Goal: Transaction & Acquisition: Purchase product/service

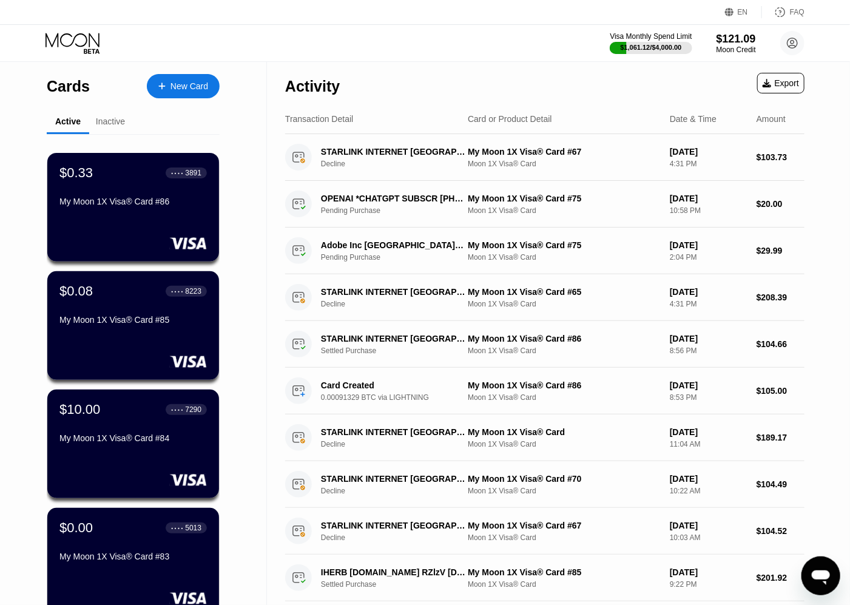
click at [190, 84] on div "New Card" at bounding box center [190, 86] width 38 height 10
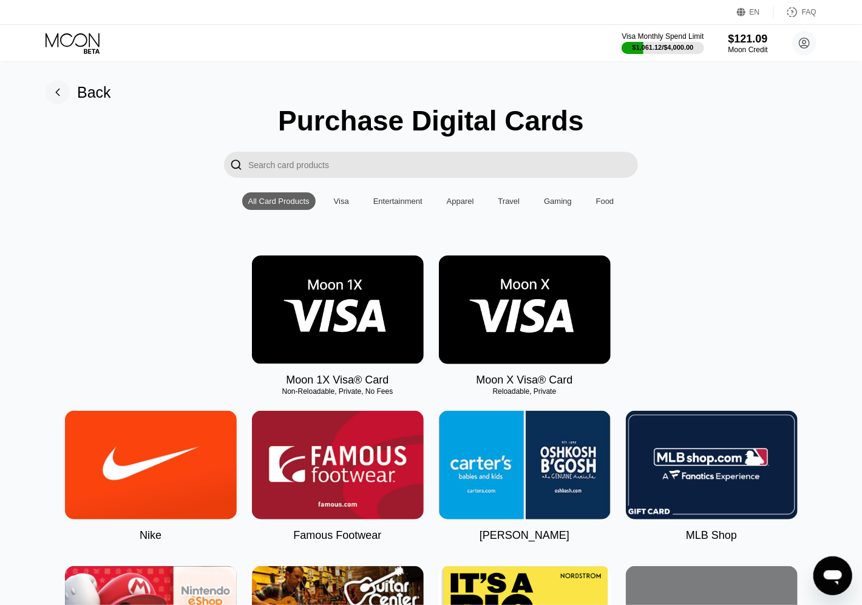
click at [361, 319] on img at bounding box center [338, 310] width 172 height 109
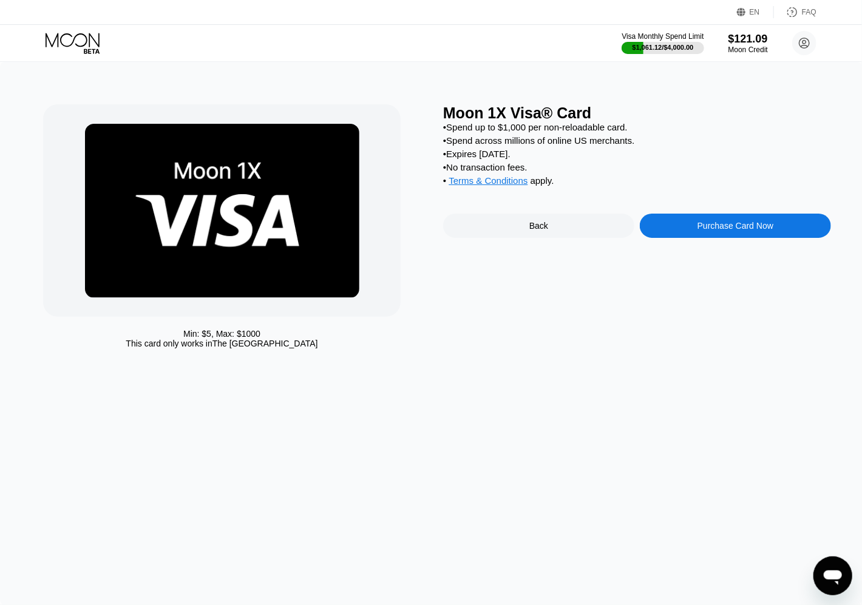
click at [733, 231] on div "Purchase Card Now" at bounding box center [735, 226] width 76 height 10
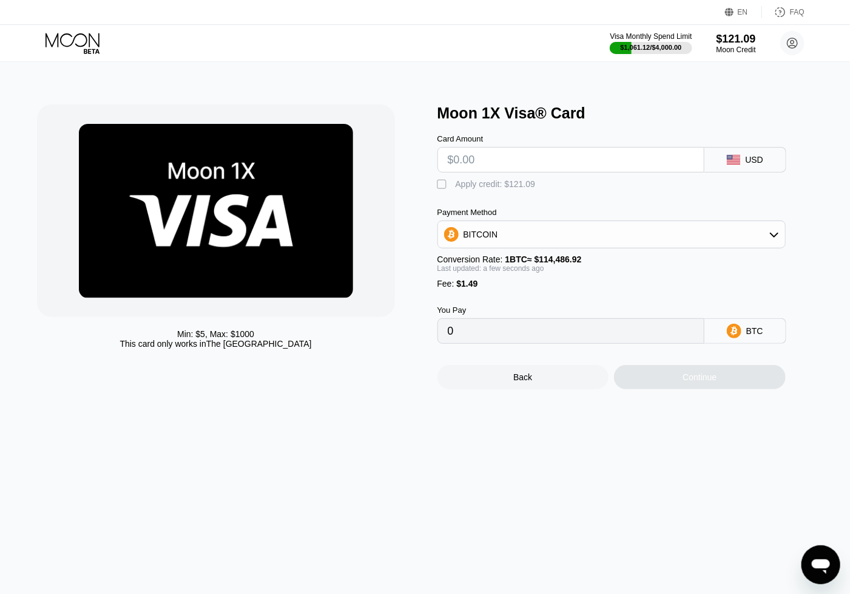
click at [568, 163] on input "text" at bounding box center [571, 159] width 246 height 24
type input "$192"
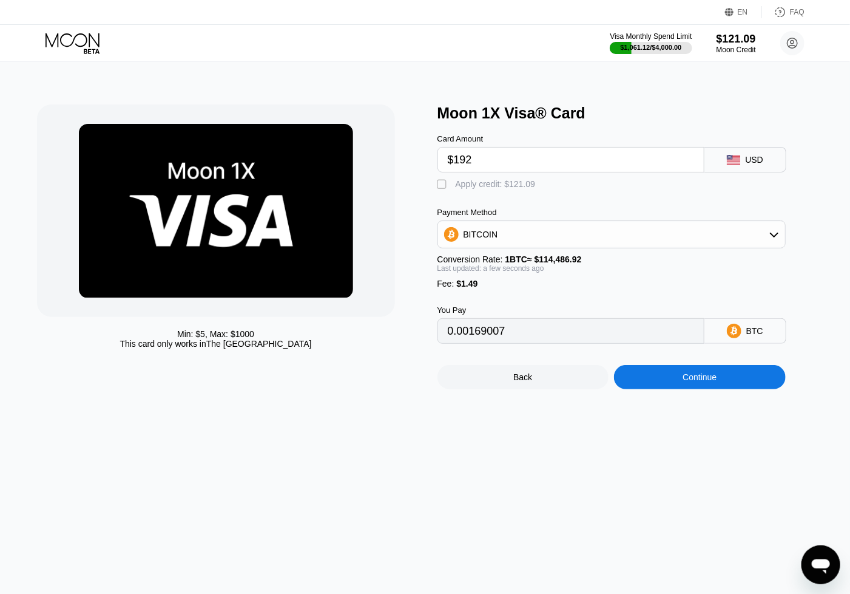
type input "0.00169007"
type input "$192"
click at [720, 389] on div "Continue" at bounding box center [700, 377] width 172 height 24
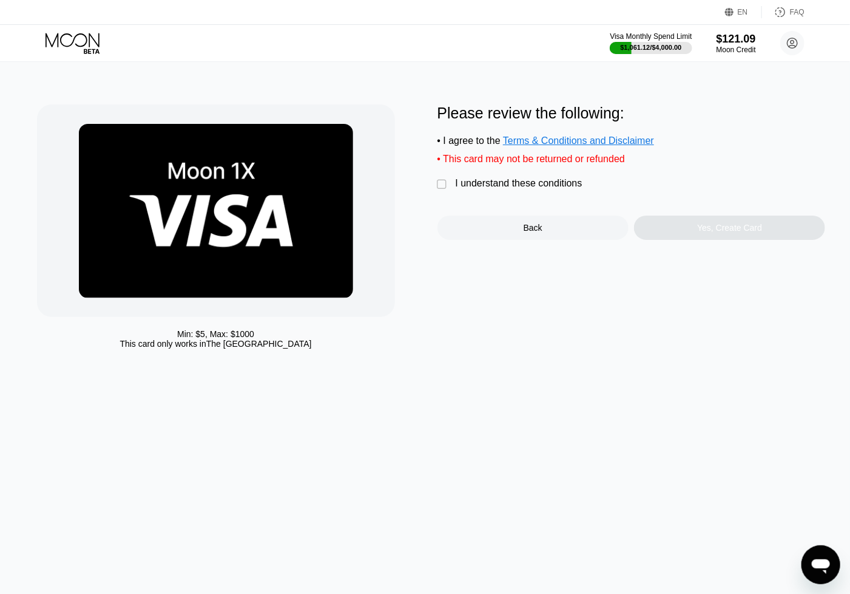
click at [523, 189] on div "I understand these conditions" at bounding box center [519, 183] width 127 height 11
click at [708, 240] on div "Yes, Create Card" at bounding box center [729, 227] width 191 height 24
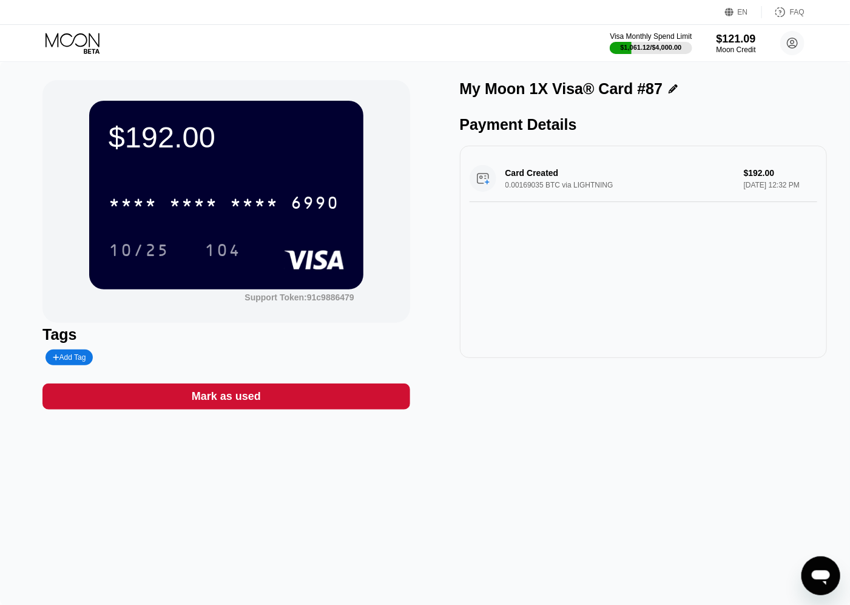
click at [646, 466] on div "$192.00 * * * * * * * * * * * * 6990 10/25 104 Support Token: 91c9886479 Tags A…" at bounding box center [425, 333] width 850 height 543
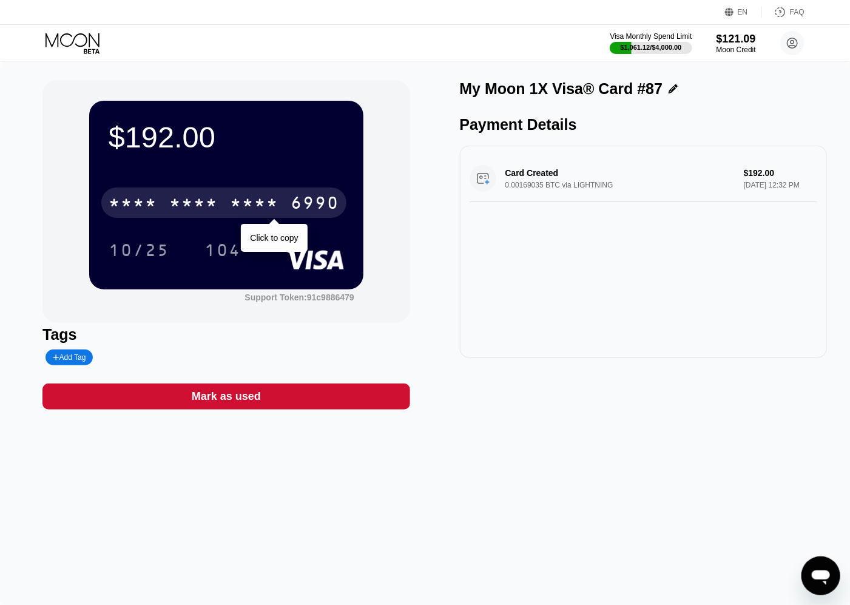
click at [175, 197] on div "* * * * * * * * * * * * 6990" at bounding box center [223, 203] width 245 height 30
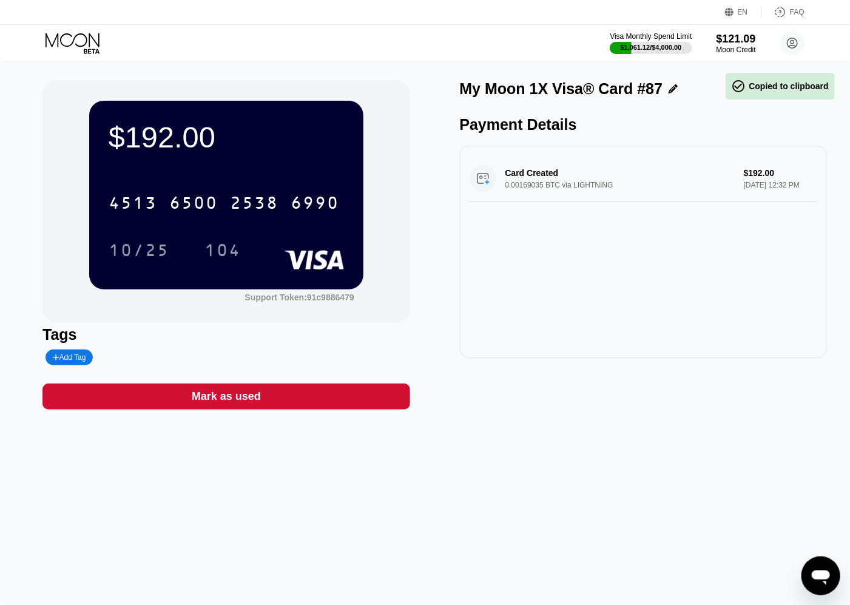
click at [129, 256] on div "10/25" at bounding box center [139, 251] width 61 height 19
click at [215, 242] on div "104" at bounding box center [222, 250] width 55 height 30
